Goal: Information Seeking & Learning: Learn about a topic

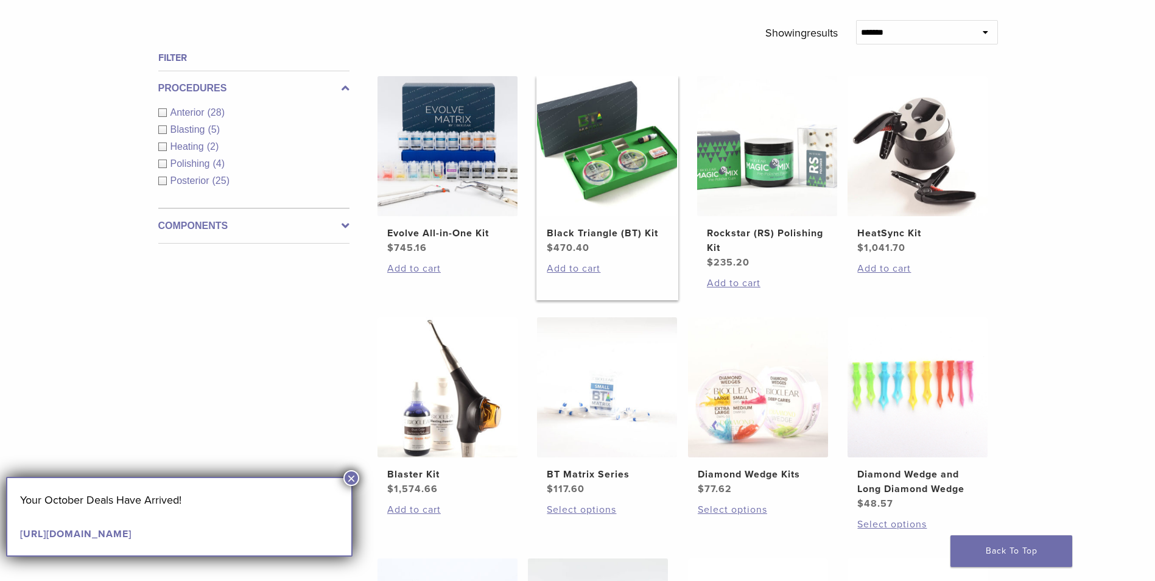
scroll to position [304, 0]
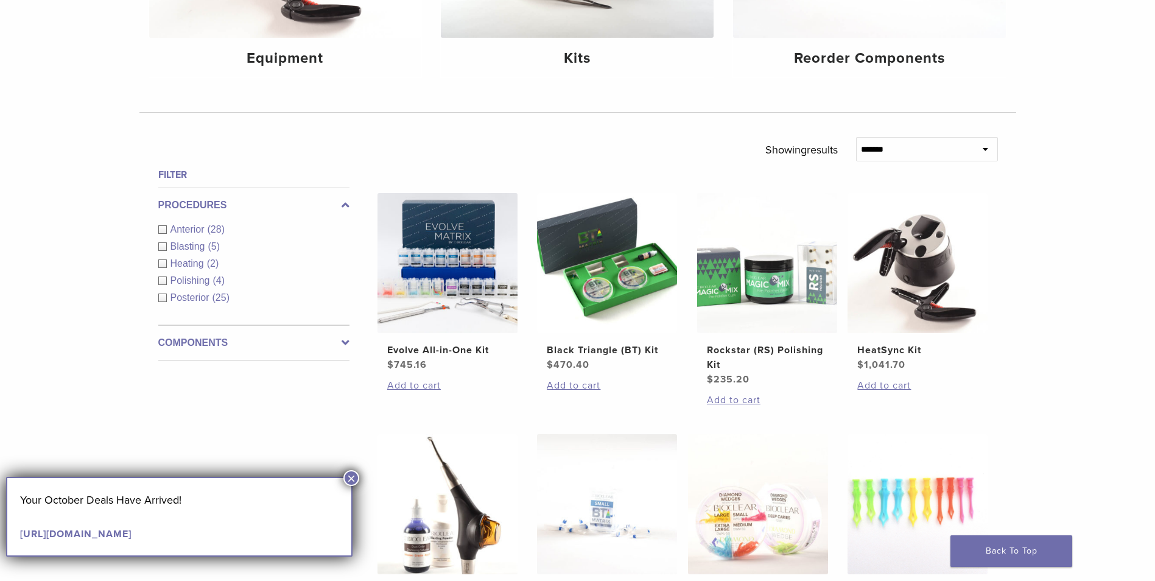
click at [161, 228] on div "Anterior (28)" at bounding box center [253, 229] width 191 height 15
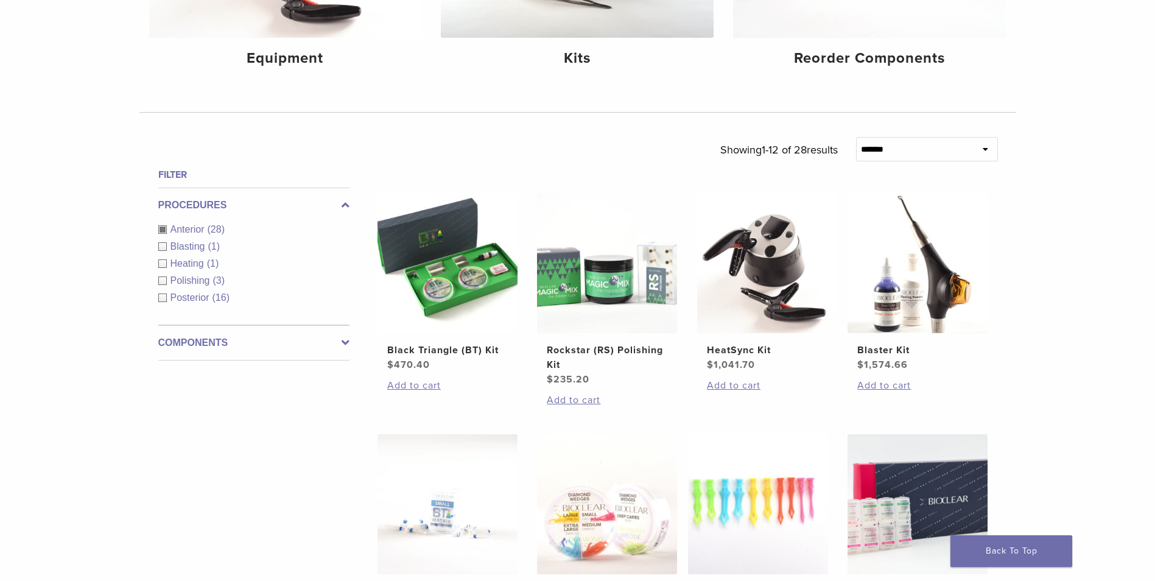
click at [163, 225] on div "Anterior (28)" at bounding box center [253, 229] width 191 height 15
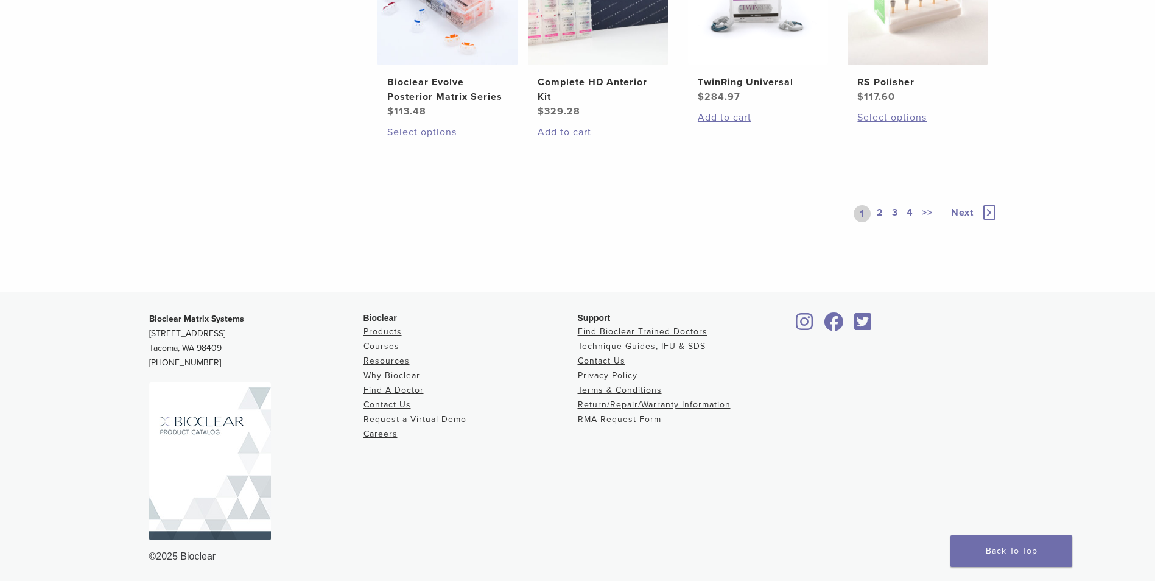
scroll to position [1057, 0]
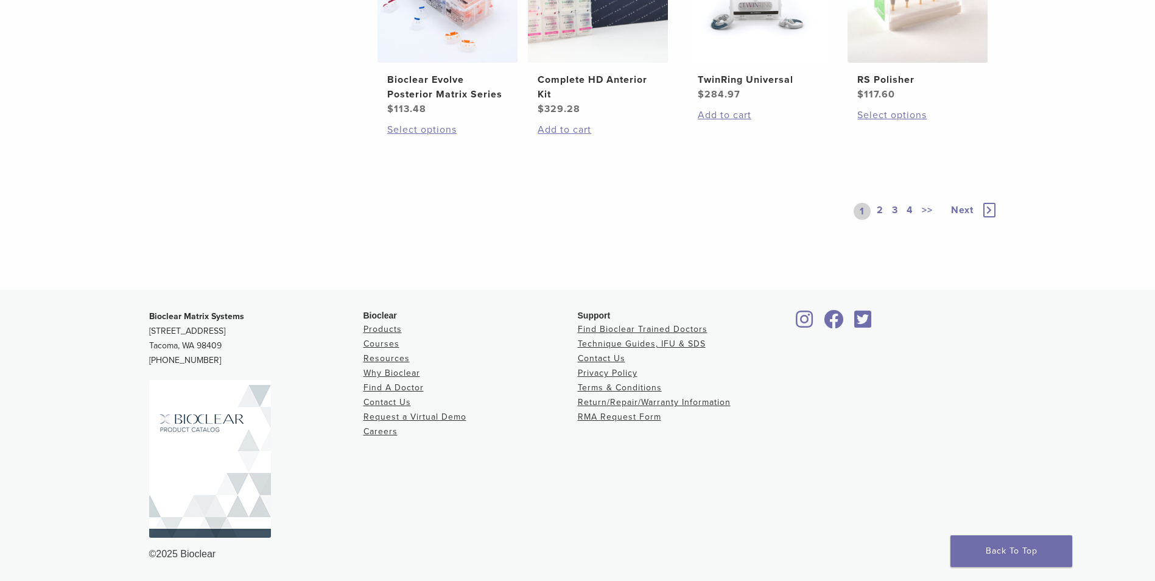
click at [879, 211] on link "2" at bounding box center [880, 211] width 12 height 17
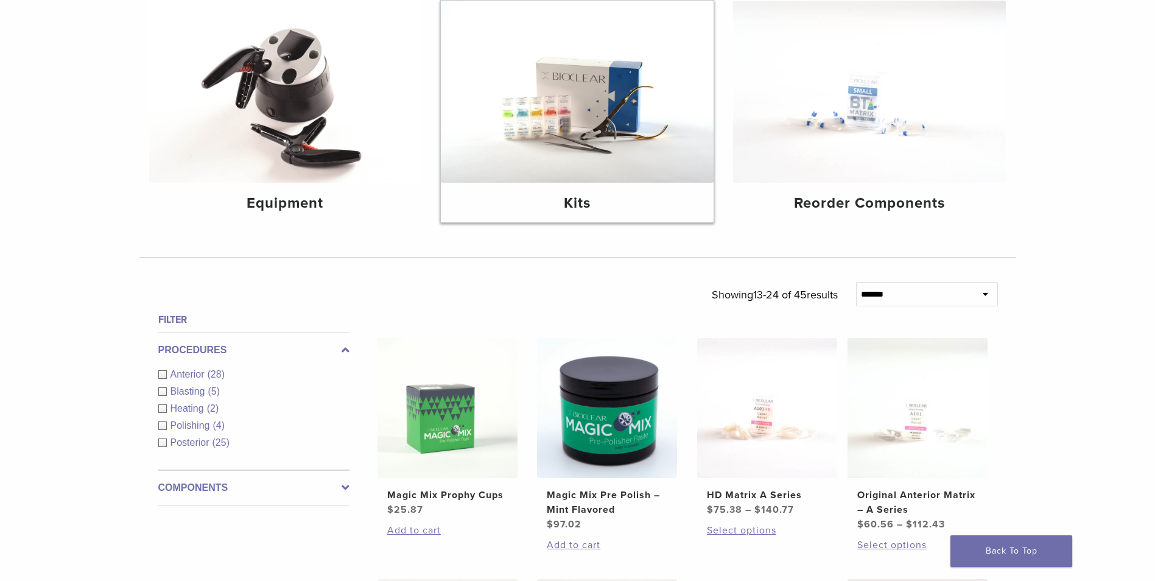
scroll to position [7, 0]
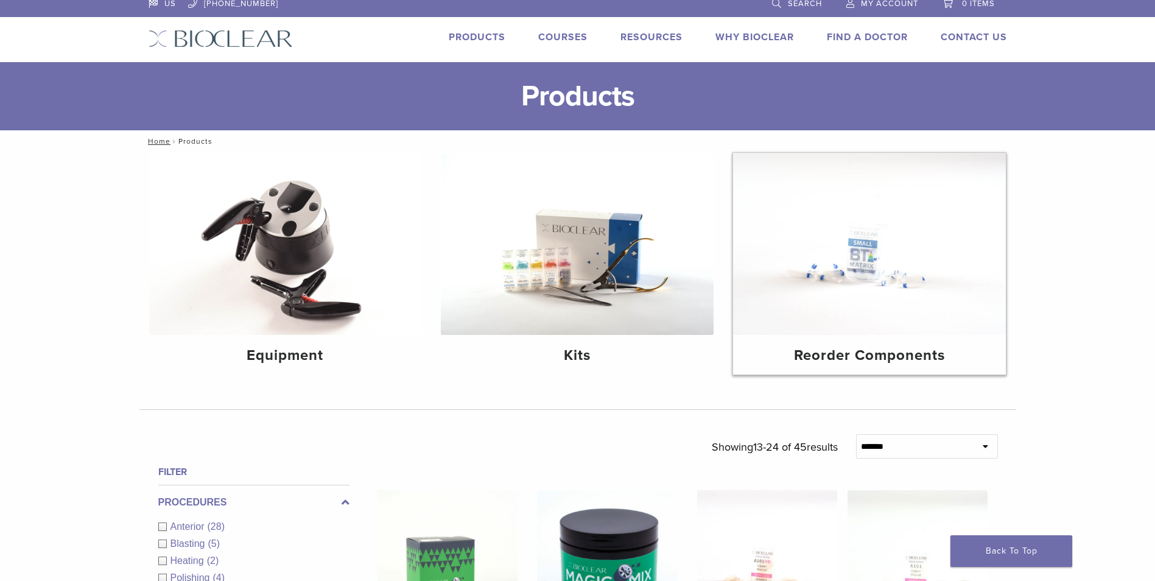
click at [863, 277] on img at bounding box center [869, 244] width 273 height 182
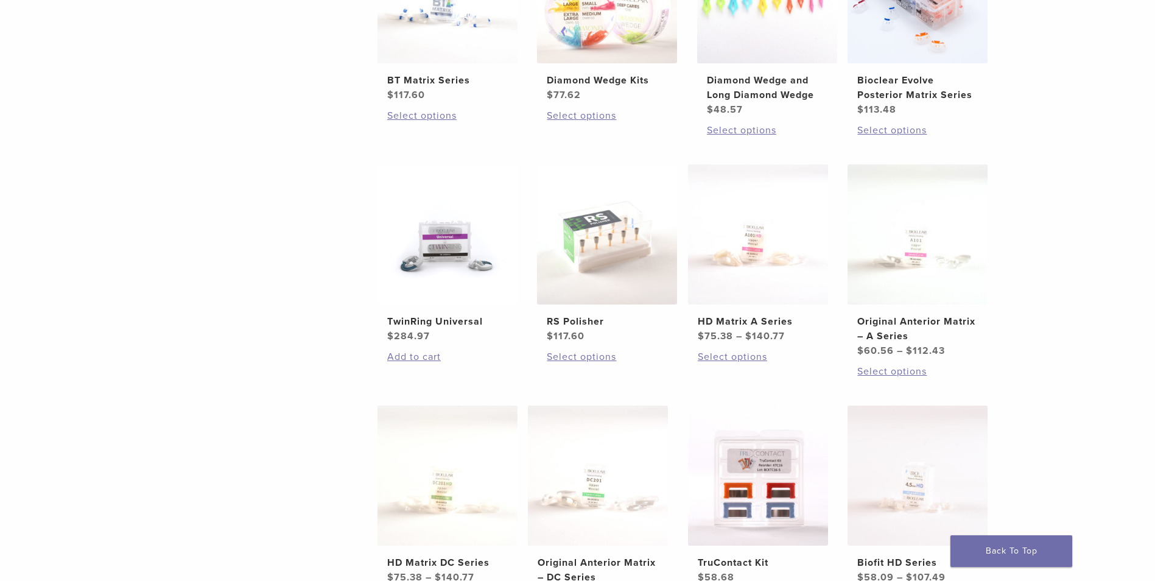
scroll to position [365, 0]
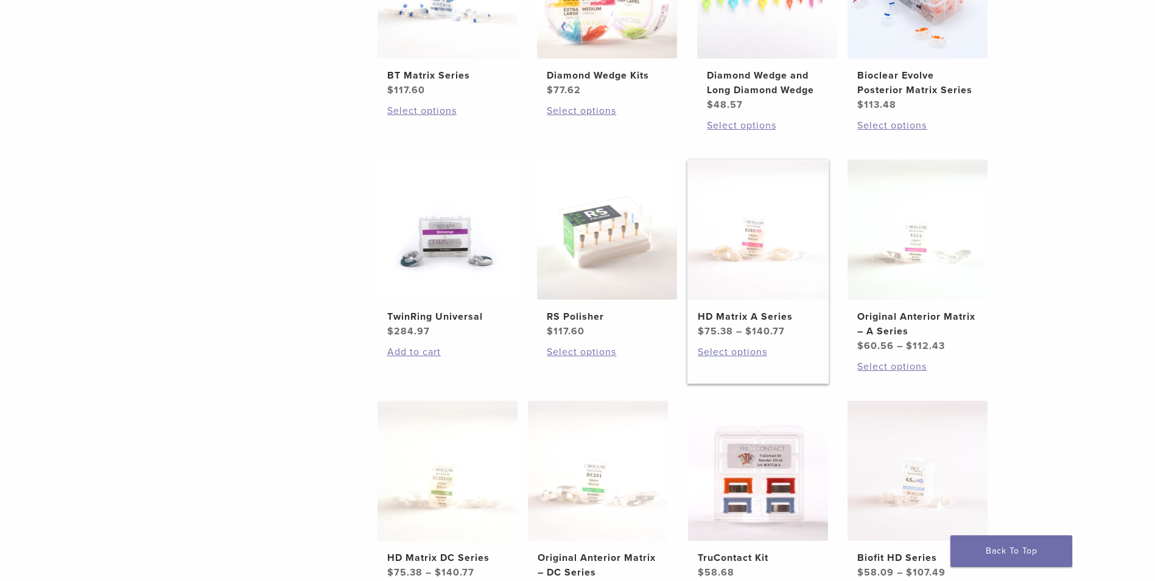
click at [753, 237] on img at bounding box center [758, 230] width 140 height 140
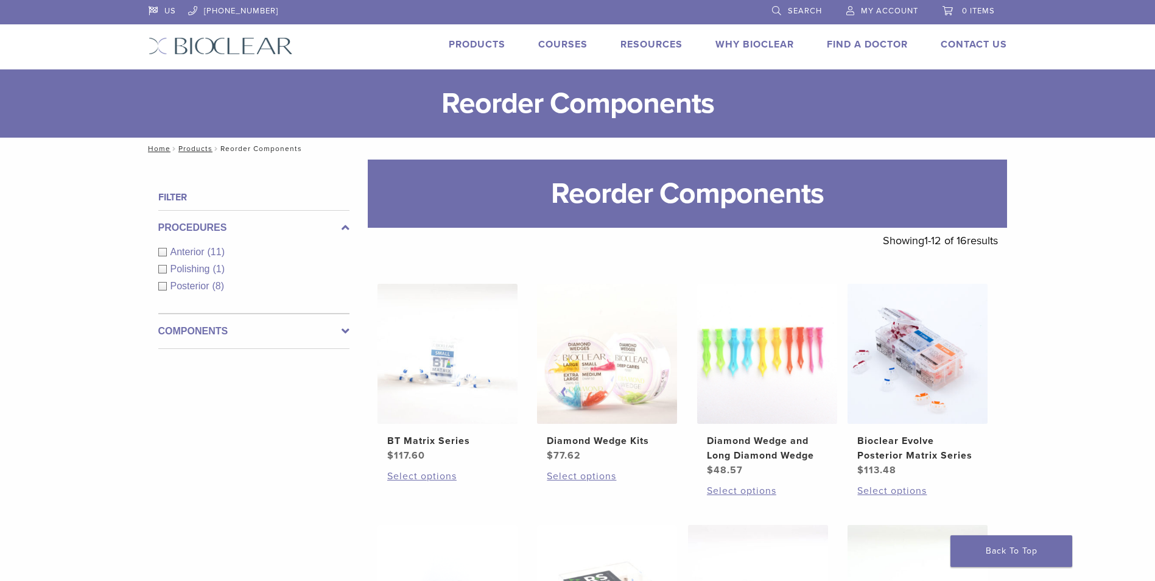
scroll to position [365, 0]
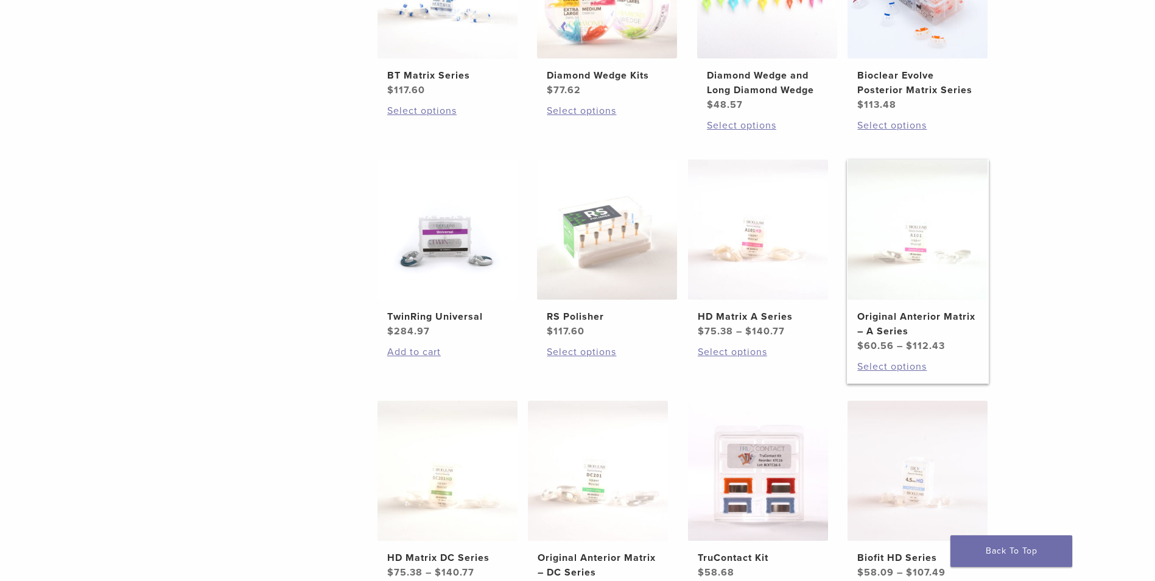
click at [892, 318] on h2 "Original Anterior Matrix – A Series" at bounding box center [917, 323] width 121 height 29
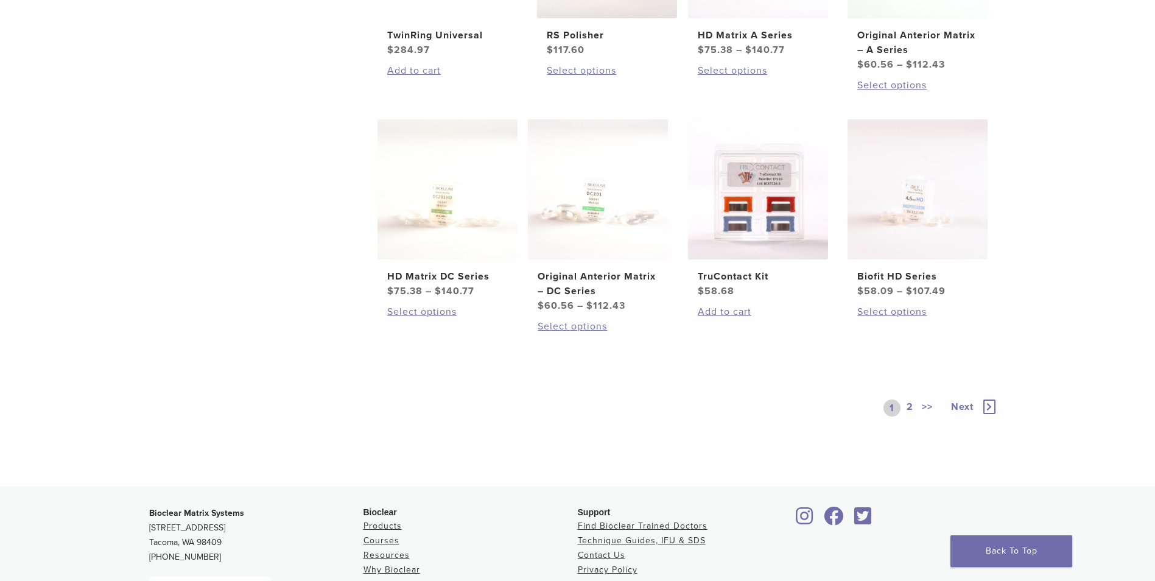
scroll to position [670, 0]
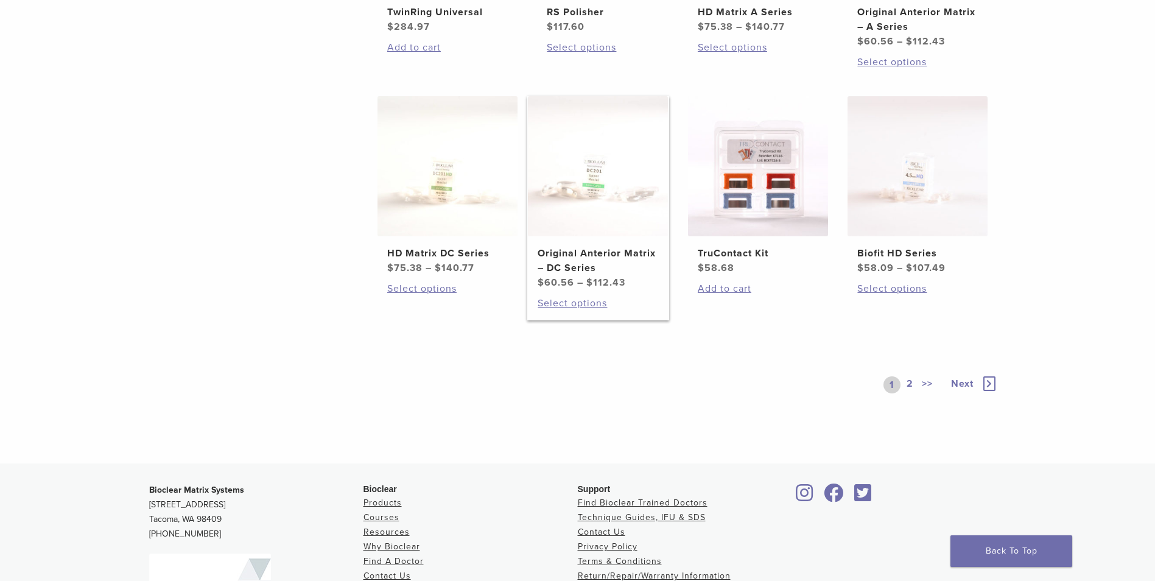
click at [608, 214] on img at bounding box center [598, 166] width 140 height 140
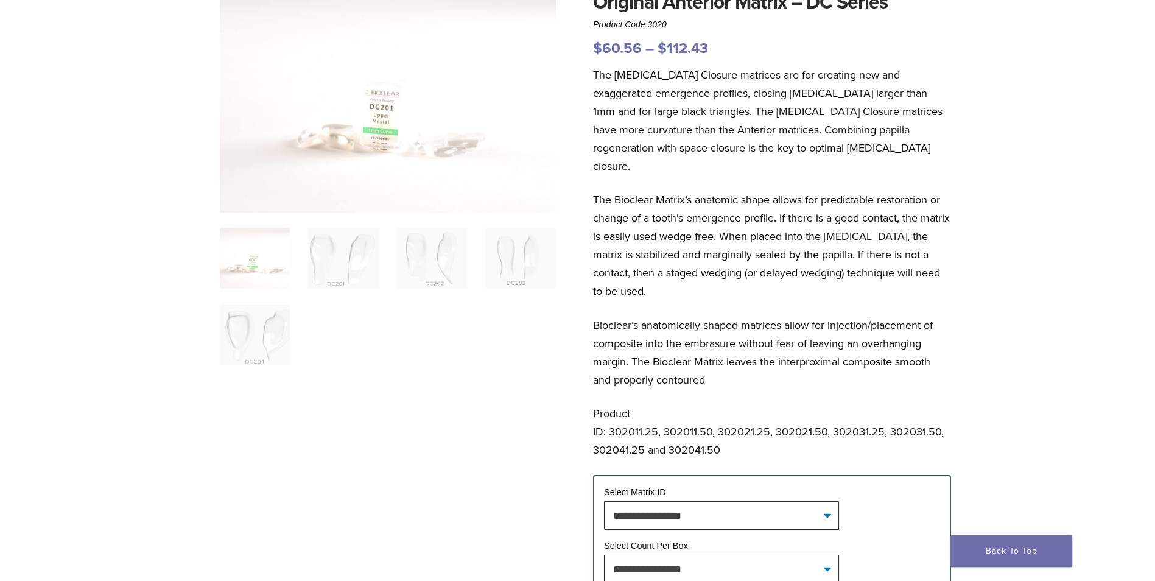
scroll to position [244, 0]
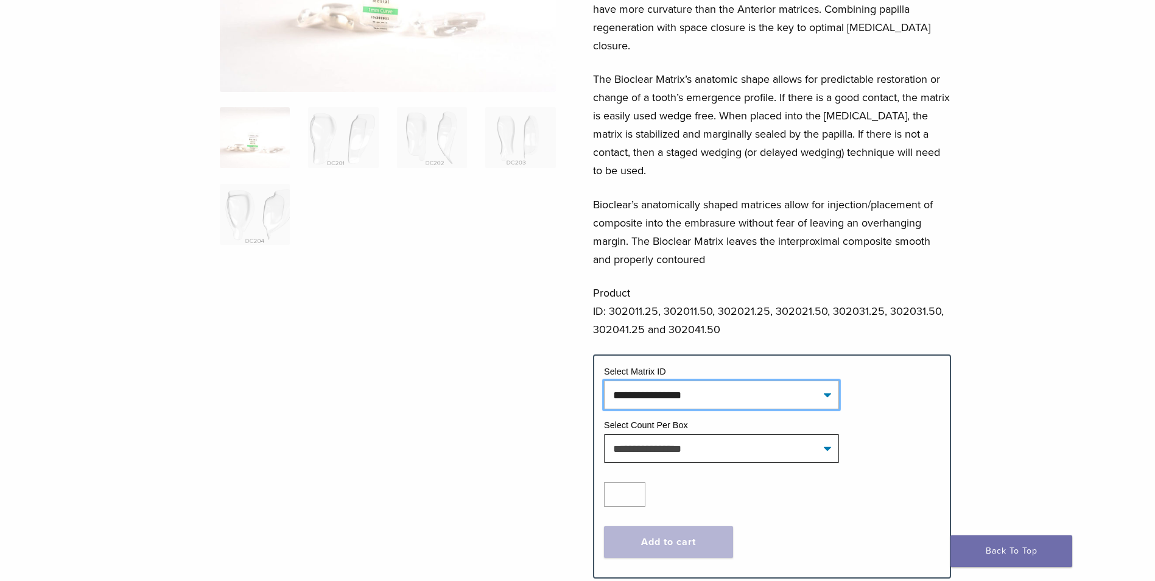
click at [829, 381] on select "**********" at bounding box center [721, 395] width 235 height 28
click at [827, 381] on select "**********" at bounding box center [721, 395] width 235 height 28
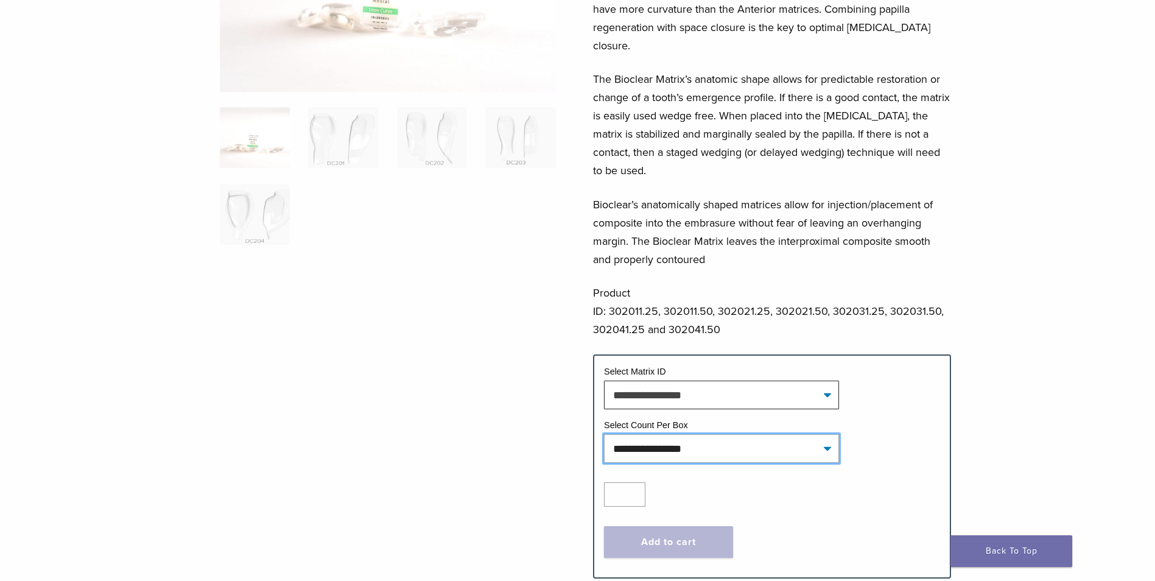
click at [771, 434] on select "**********" at bounding box center [721, 448] width 235 height 28
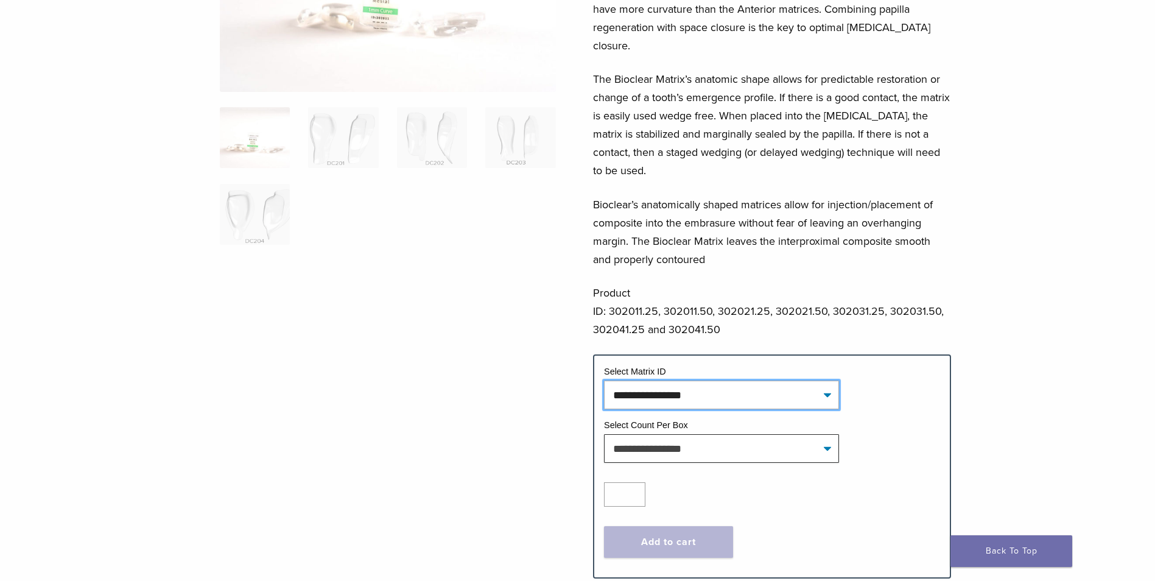
click at [788, 385] on select "**********" at bounding box center [721, 395] width 235 height 28
click at [788, 386] on select "**********" at bounding box center [721, 395] width 235 height 28
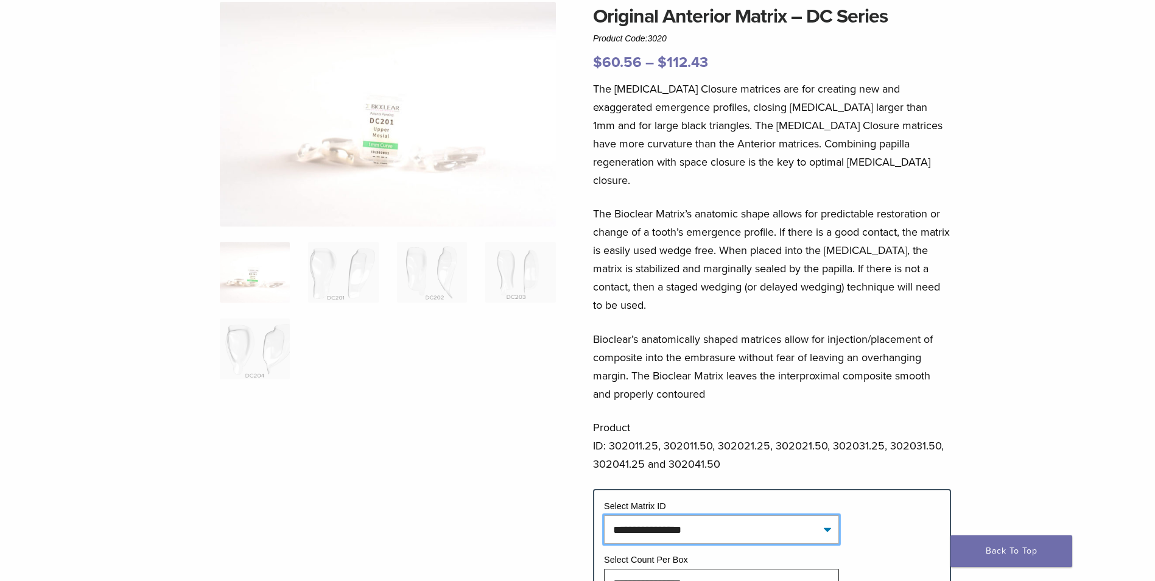
scroll to position [0, 0]
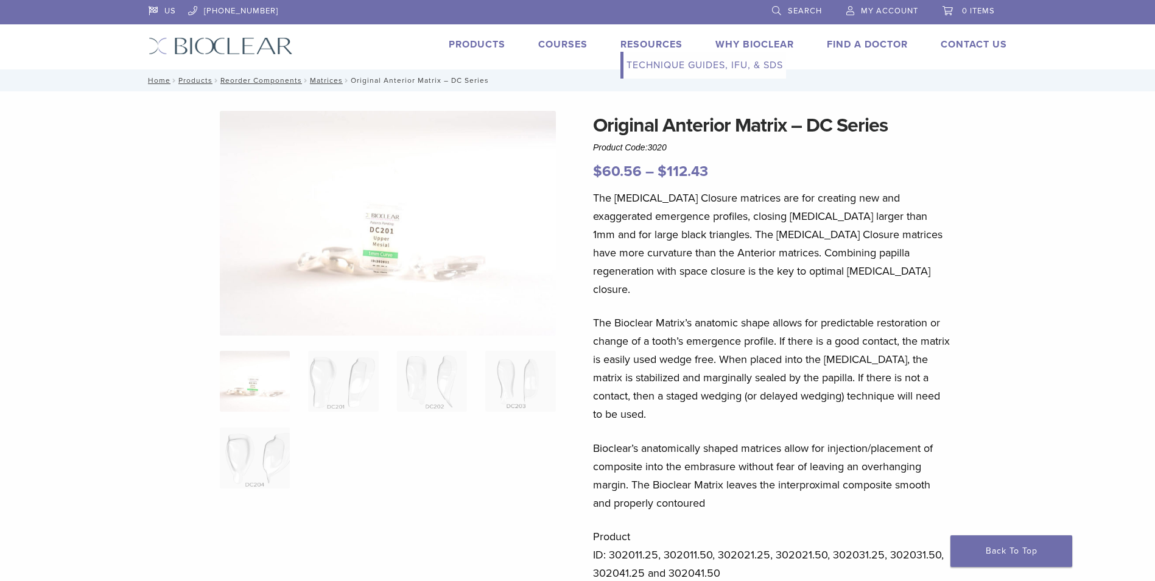
click at [671, 65] on link "Technique Guides, IFU, & SDS" at bounding box center [704, 65] width 163 height 27
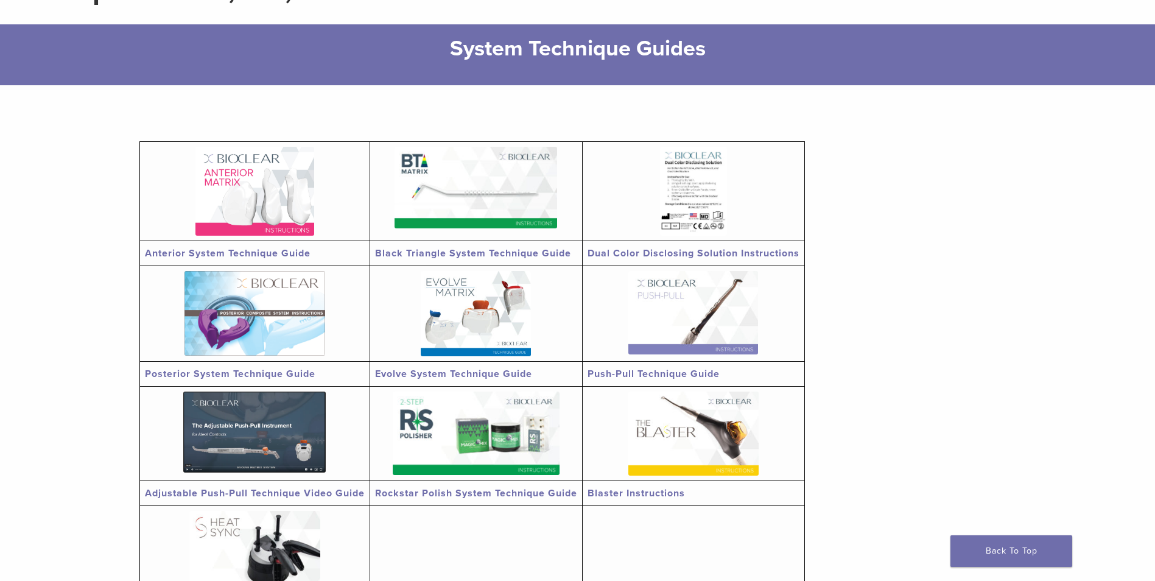
scroll to position [183, 0]
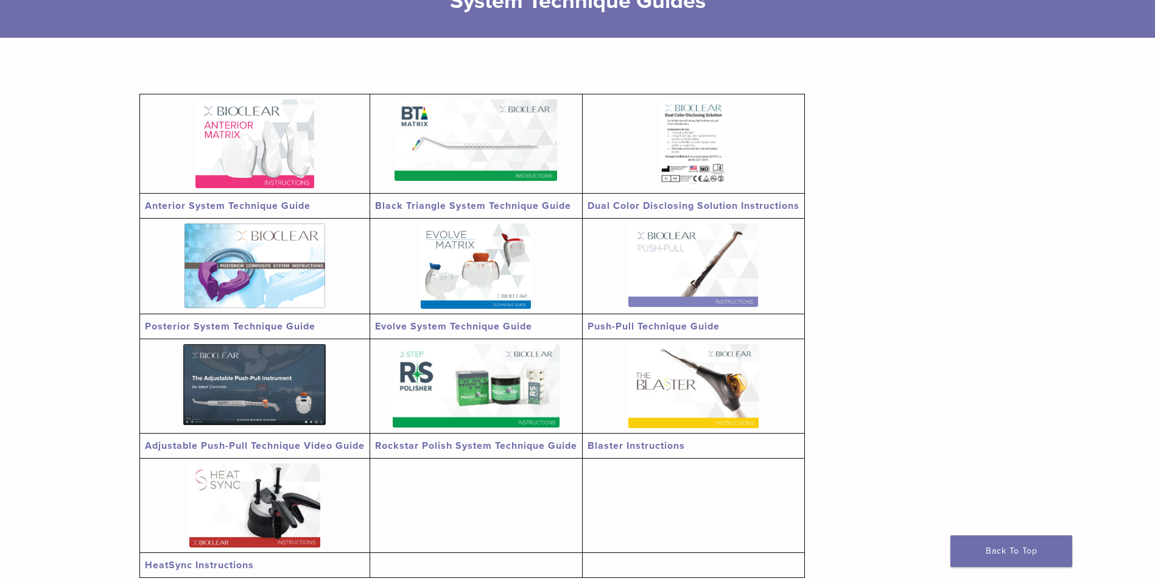
click at [282, 150] on img at bounding box center [254, 143] width 119 height 89
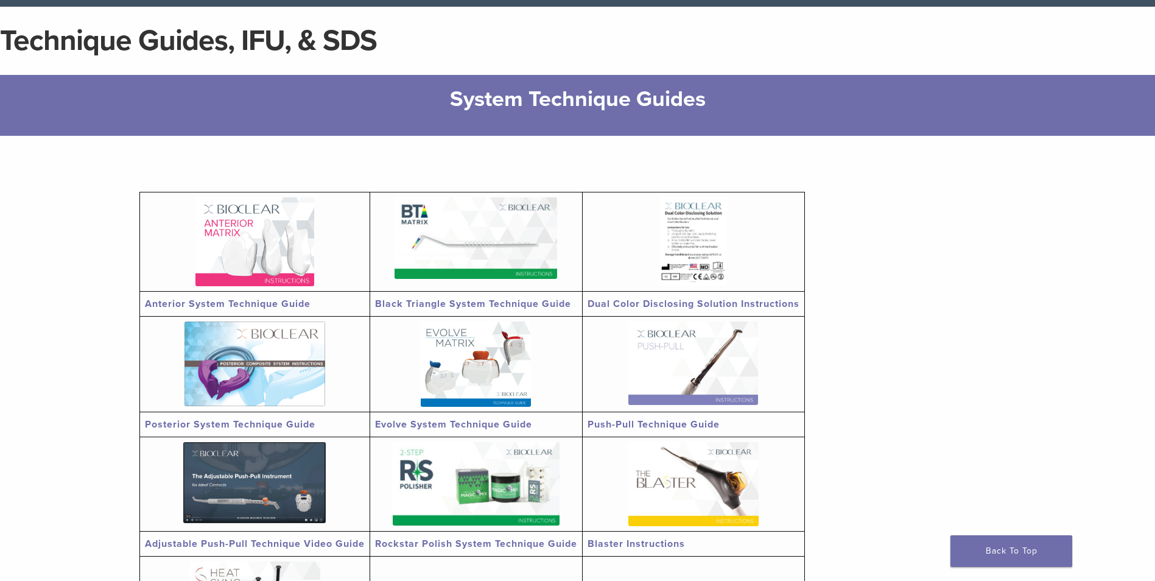
scroll to position [0, 0]
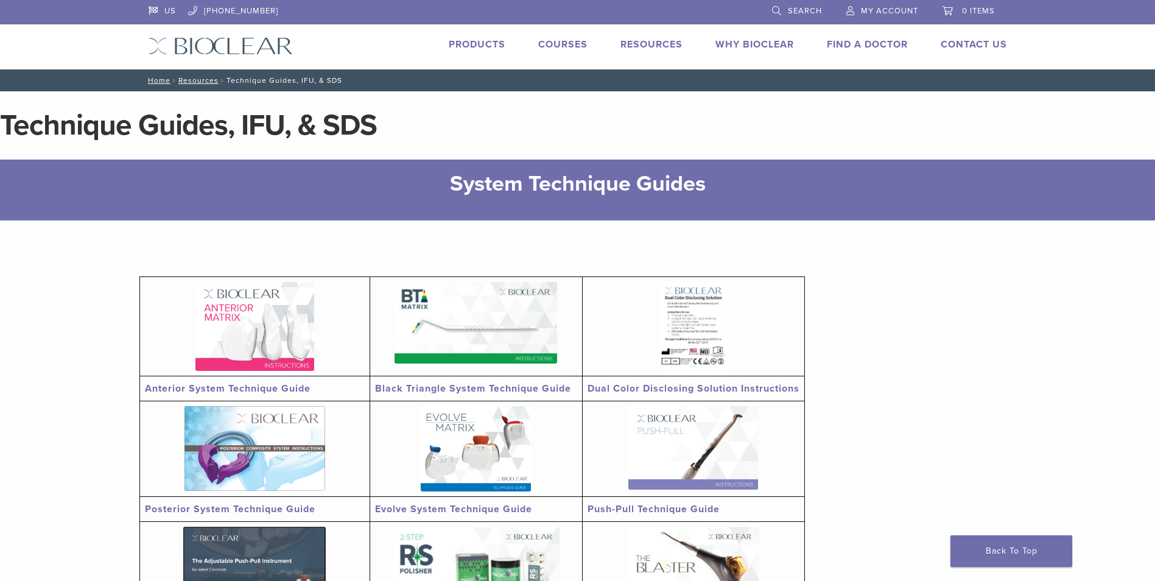
click at [568, 43] on link "Courses" at bounding box center [562, 44] width 49 height 12
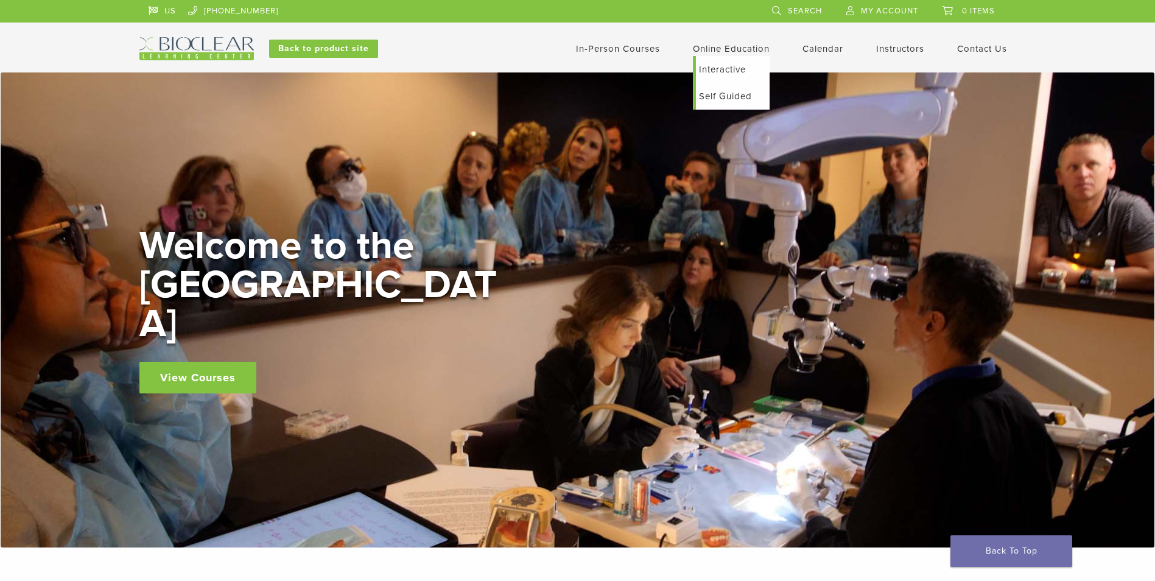
click at [726, 95] on link "Self Guided" at bounding box center [733, 96] width 74 height 27
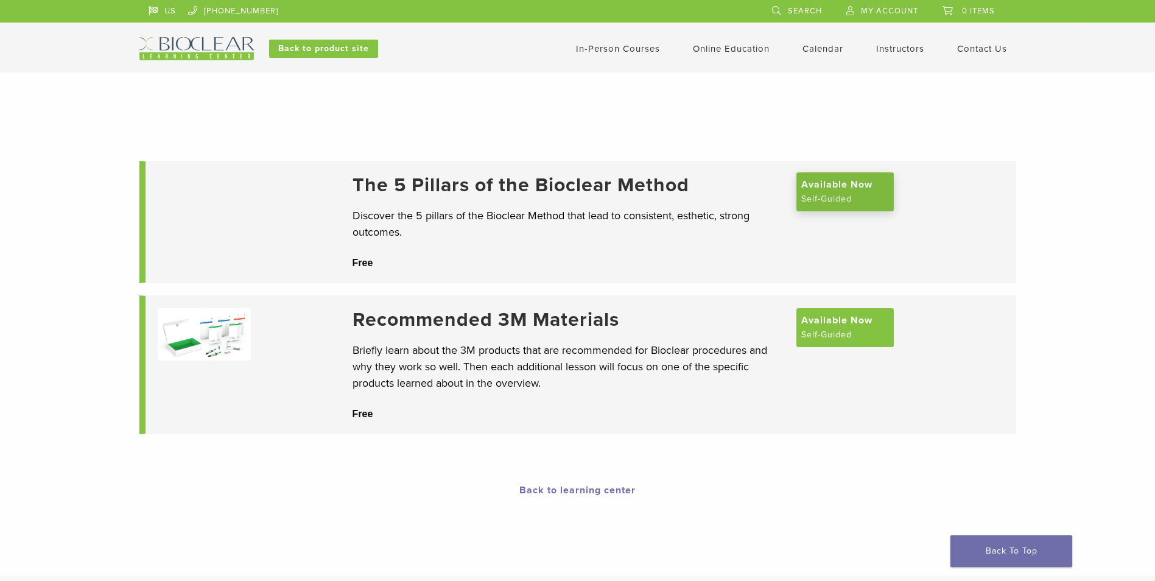
click at [826, 192] on span "Available Now" at bounding box center [836, 184] width 71 height 15
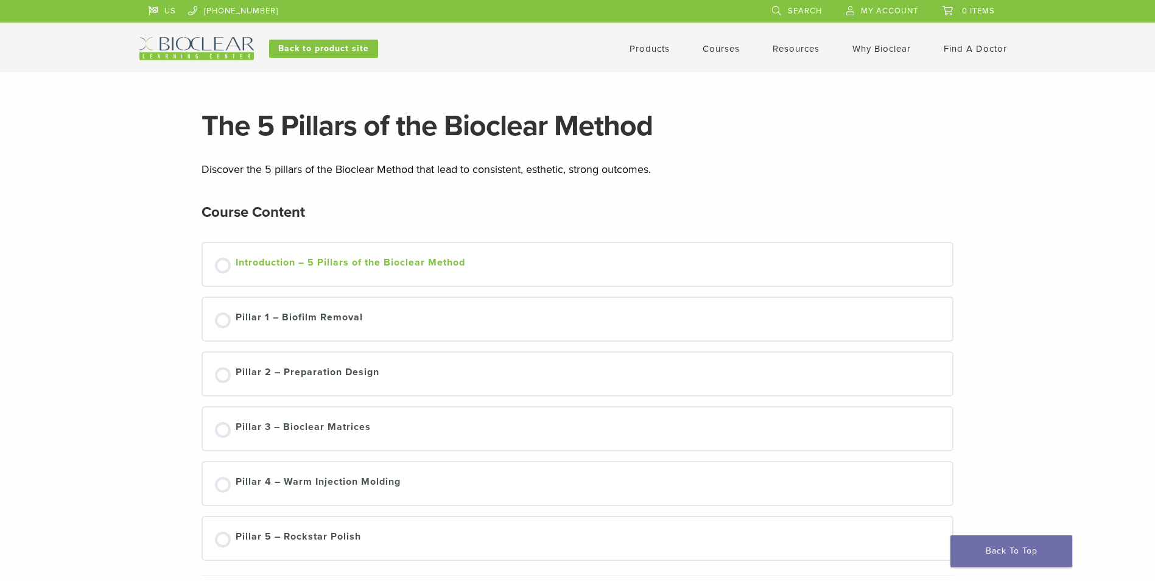
click at [226, 267] on div "Not started" at bounding box center [223, 266] width 16 height 16
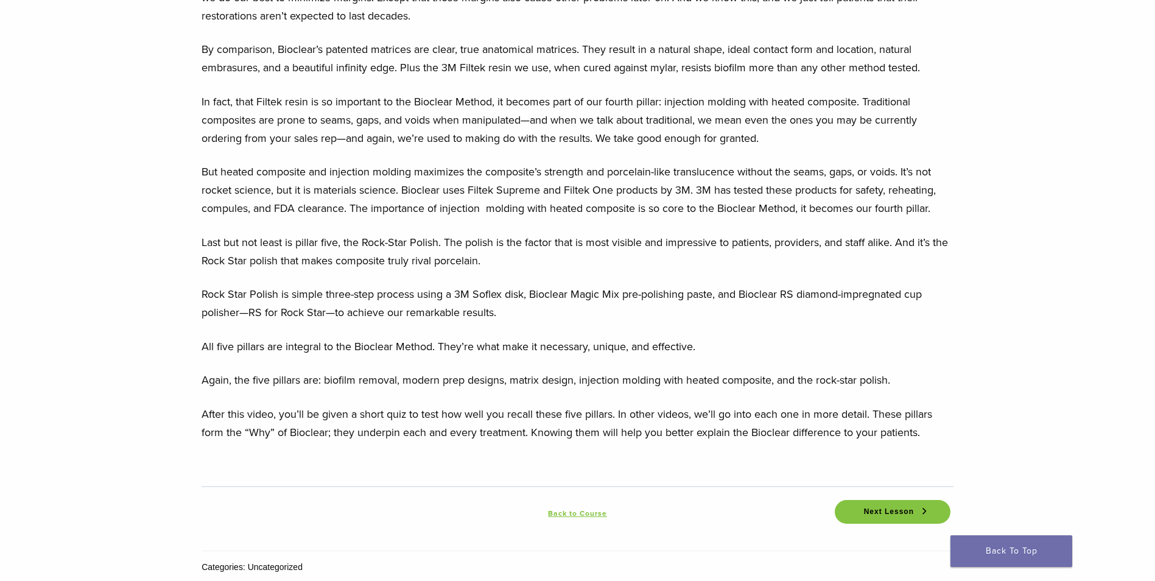
scroll to position [1461, 0]
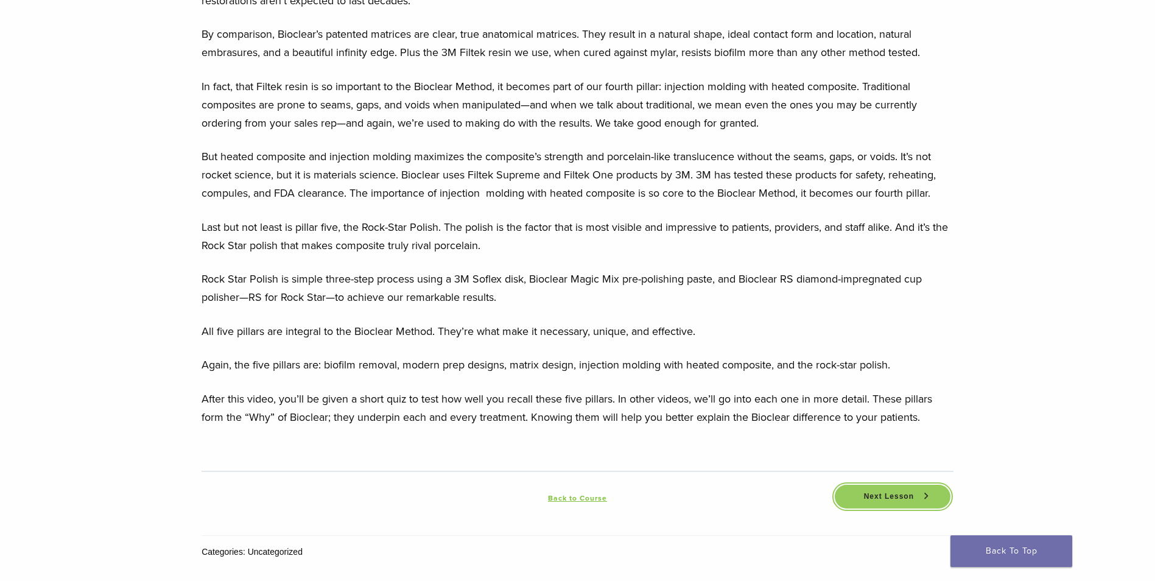
click at [880, 498] on span "Next Lesson" at bounding box center [889, 496] width 65 height 9
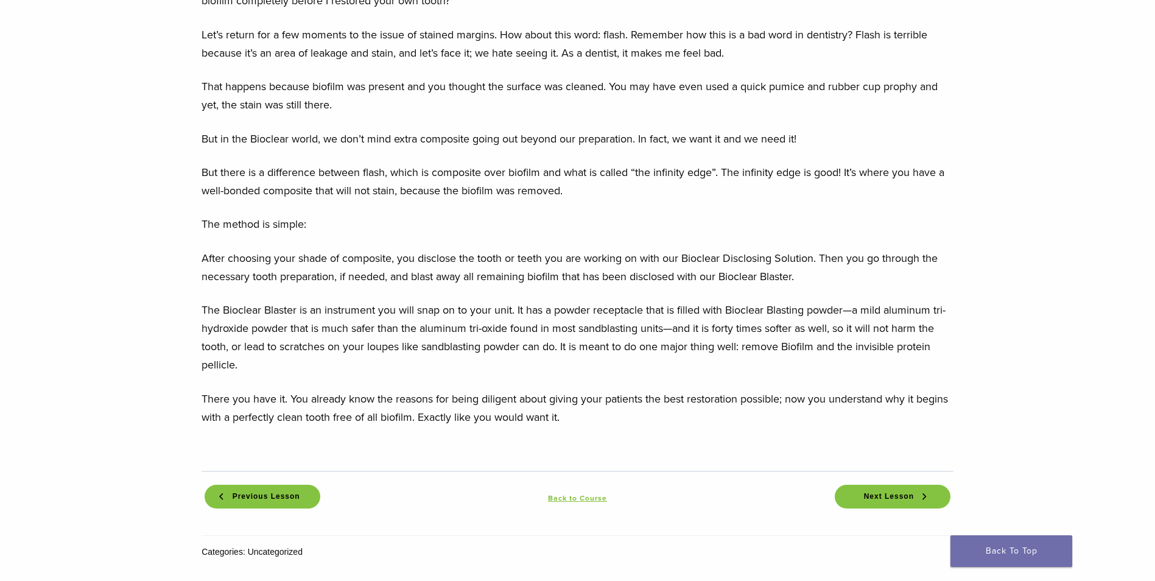
scroll to position [1339, 0]
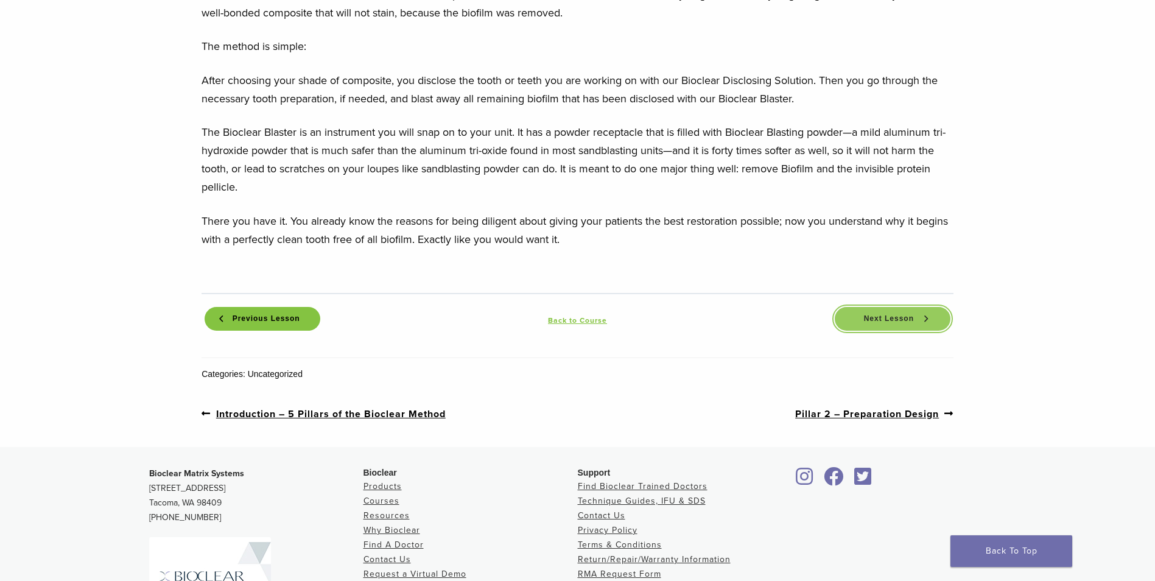
click at [881, 320] on span "Next Lesson" at bounding box center [889, 318] width 65 height 9
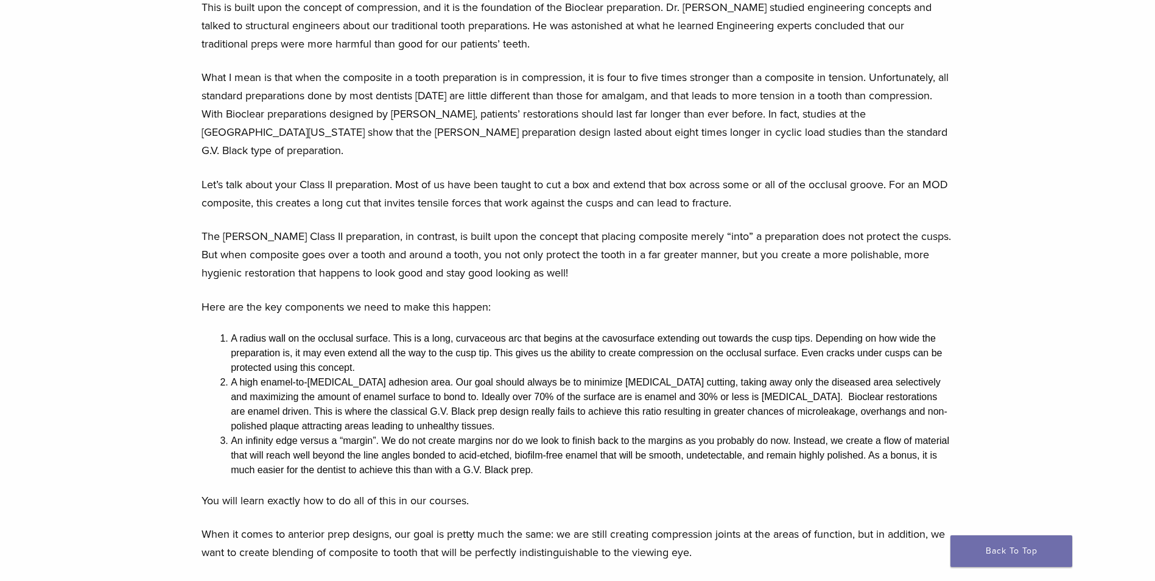
scroll to position [1218, 0]
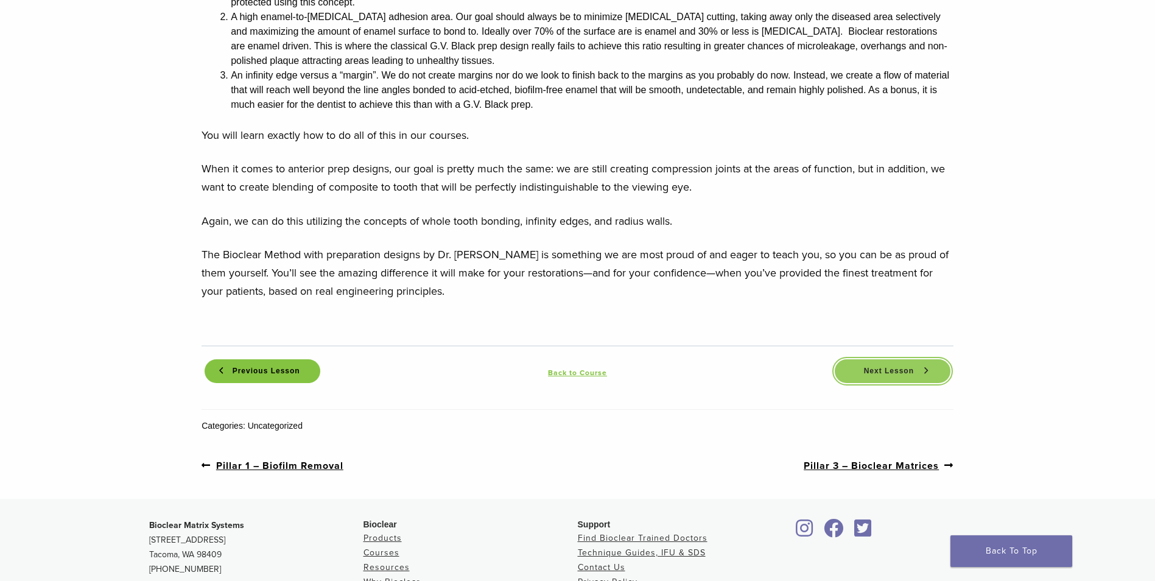
click at [899, 366] on span "Next Lesson" at bounding box center [889, 370] width 65 height 9
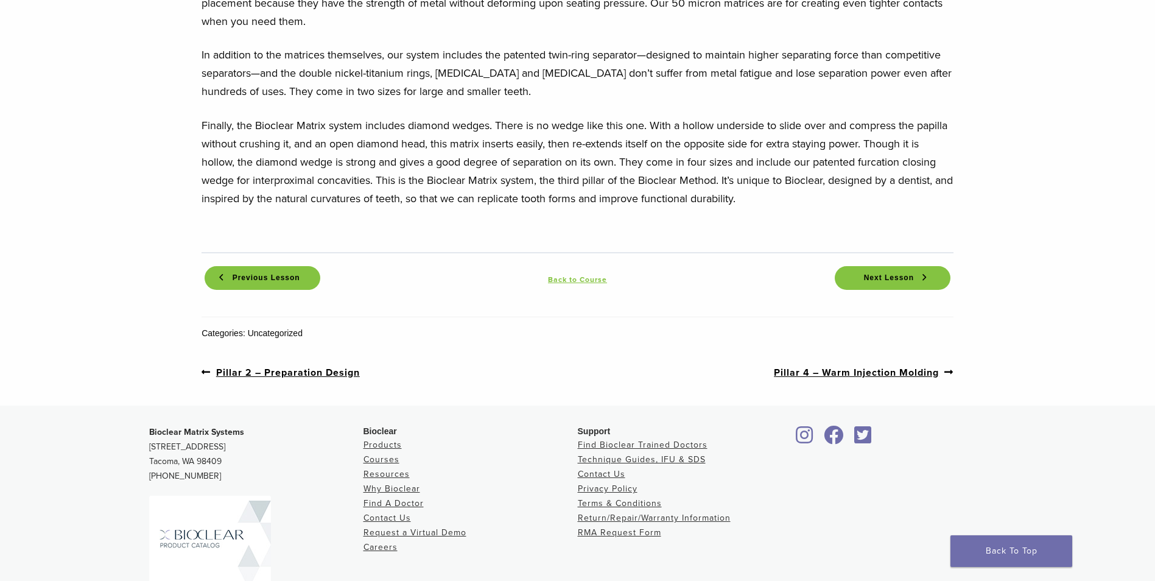
scroll to position [1616, 0]
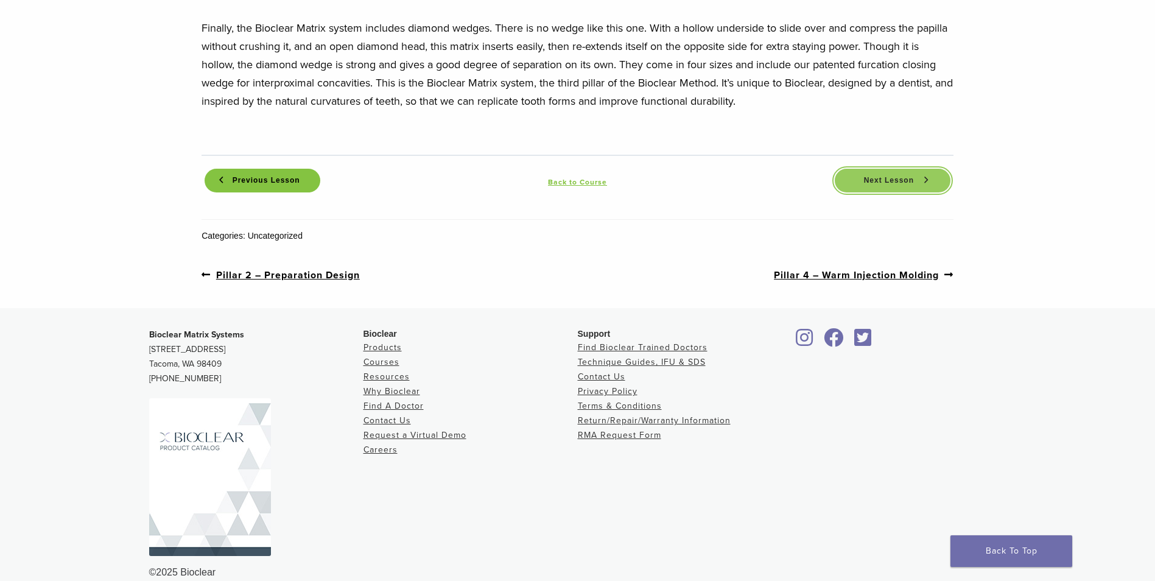
click at [874, 176] on span "Next Lesson" at bounding box center [889, 180] width 65 height 9
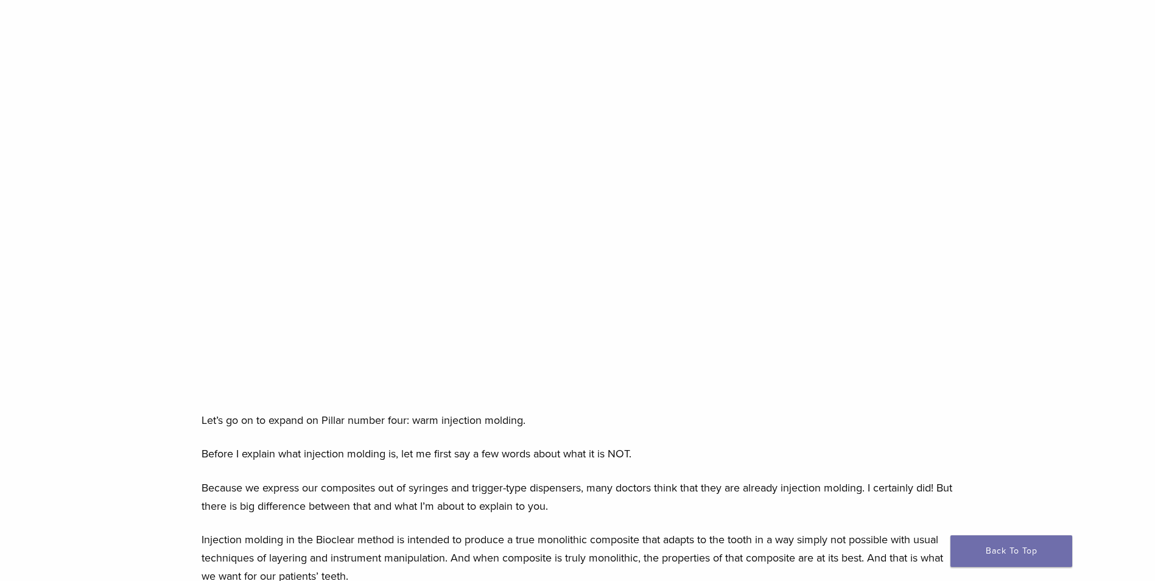
scroll to position [244, 0]
